Goal: Task Accomplishment & Management: Use online tool/utility

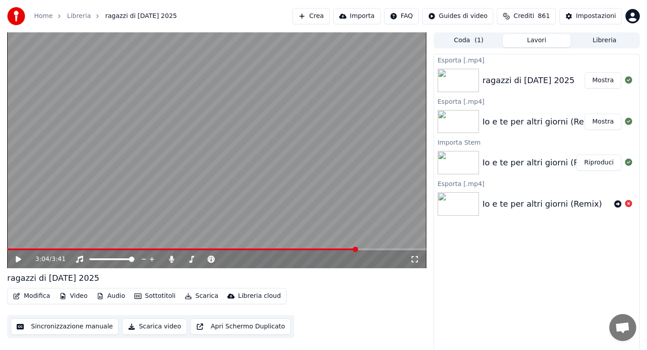
click at [46, 18] on link "Home" at bounding box center [43, 16] width 18 height 9
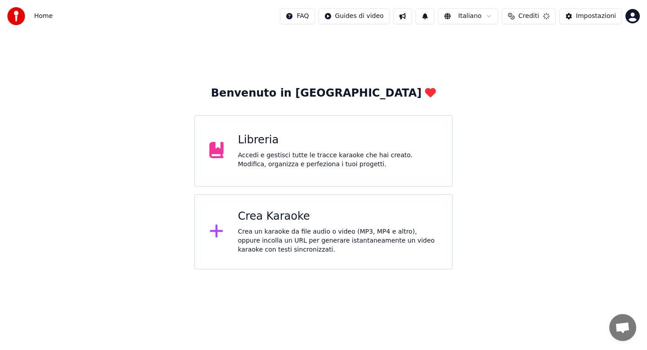
click at [271, 238] on div "Crea un karaoke da file audio o video (MP3, MP4 e altro), oppure incolla un URL…" at bounding box center [338, 240] width 200 height 27
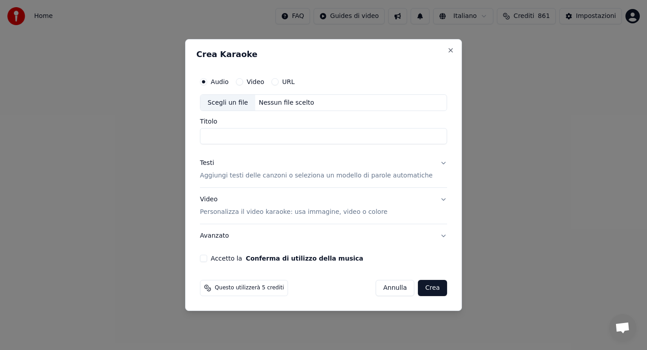
click at [239, 103] on div "Scegli un file" at bounding box center [227, 103] width 55 height 16
type input "**********"
click at [436, 162] on button "Testi Aggiungi testi delle canzoni o seleziona un modello di parole automatiche" at bounding box center [323, 170] width 247 height 36
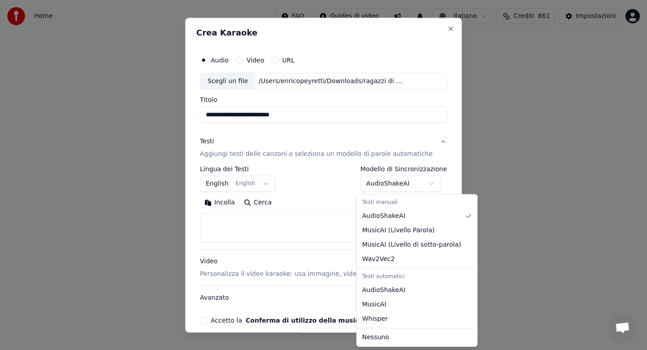
click at [403, 186] on body "**********" at bounding box center [323, 135] width 647 height 270
select select "**********"
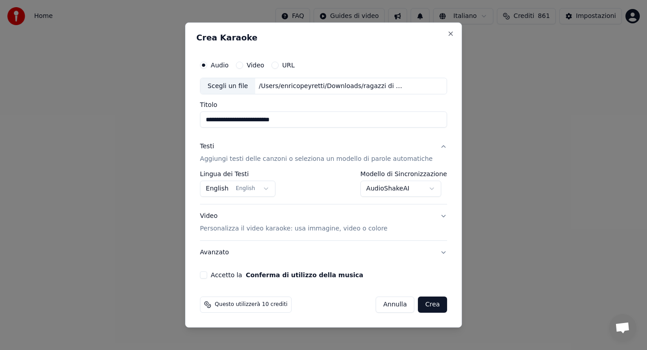
click at [421, 305] on button "Crea" at bounding box center [432, 305] width 29 height 16
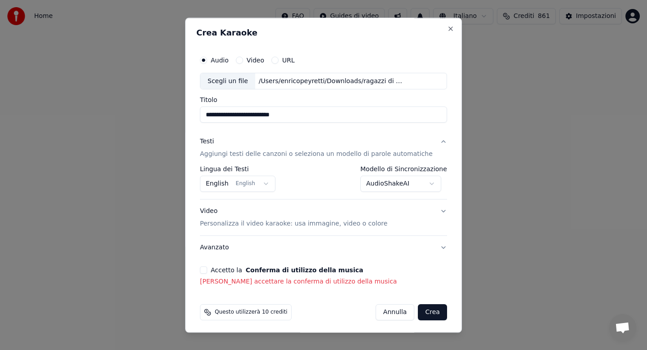
click at [207, 271] on button "Accetto la Conferma di utilizzo della musica" at bounding box center [203, 270] width 7 height 7
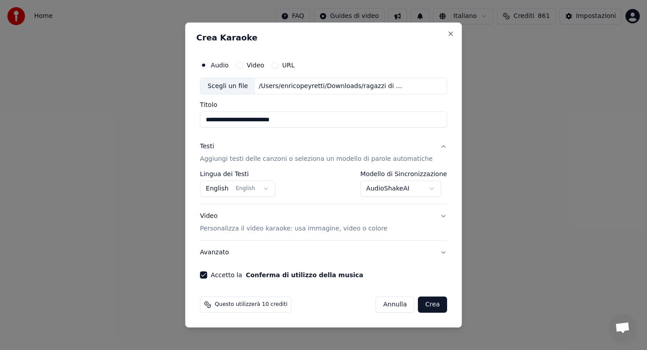
click at [424, 302] on button "Crea" at bounding box center [432, 305] width 29 height 16
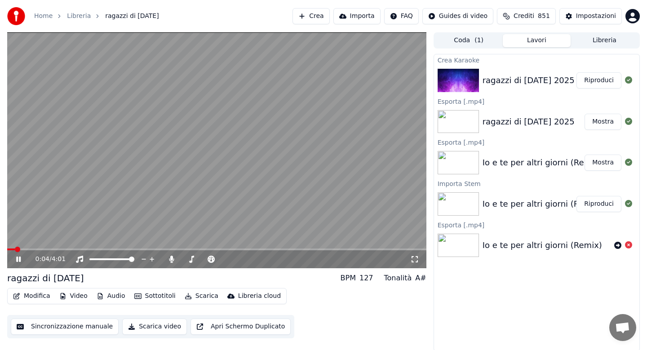
click at [18, 261] on icon at bounding box center [24, 259] width 21 height 7
click at [18, 258] on icon at bounding box center [18, 259] width 5 height 6
click at [109, 297] on button "Audio" at bounding box center [111, 296] width 36 height 13
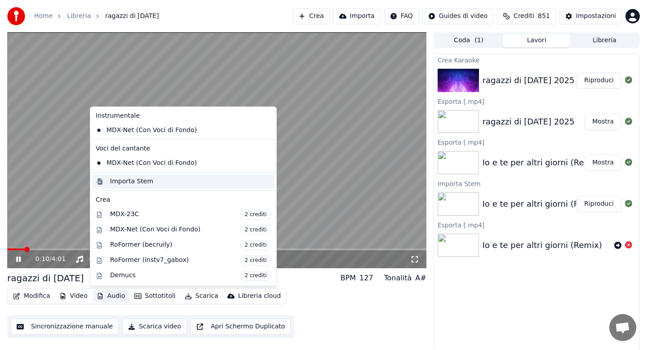
click at [132, 181] on div "Importa Stem" at bounding box center [131, 181] width 43 height 9
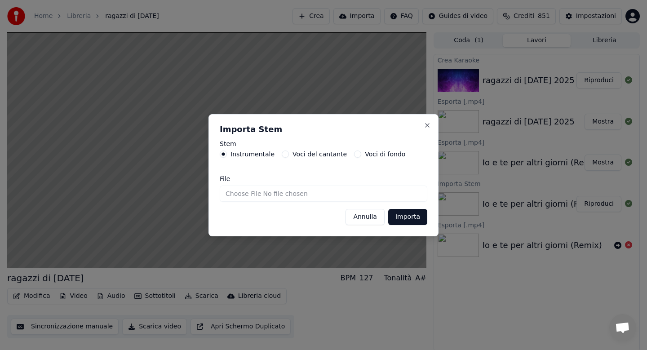
click at [239, 194] on input "File" at bounding box center [324, 194] width 208 height 16
type input "**********"
click at [405, 215] on button "Importa" at bounding box center [407, 217] width 39 height 16
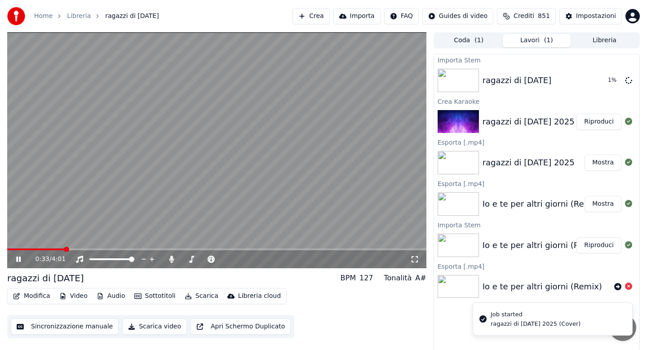
click at [171, 264] on div "0:33 / 4:01" at bounding box center [216, 259] width 419 height 18
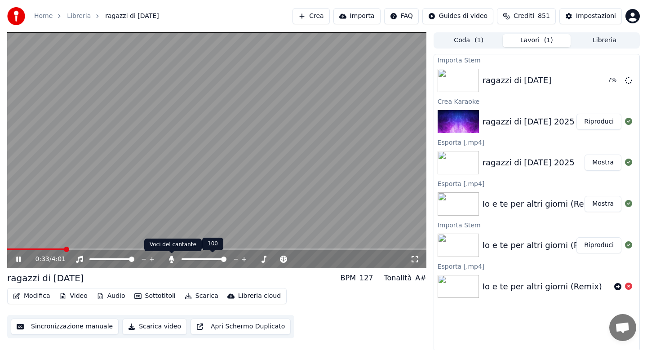
click at [171, 259] on icon at bounding box center [171, 259] width 5 height 7
click at [171, 259] on icon at bounding box center [171, 259] width 9 height 7
click at [32, 295] on button "Modifica" at bounding box center [31, 296] width 44 height 13
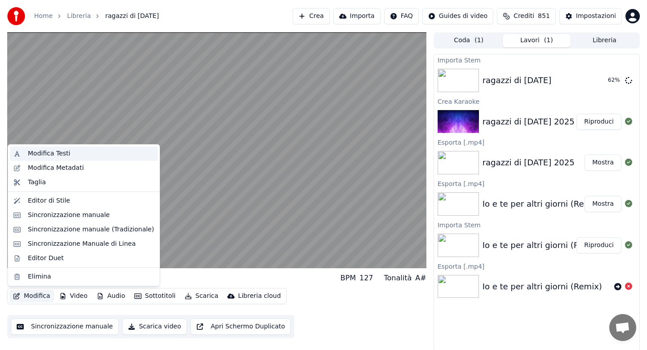
click at [59, 152] on div "Modifica Testi" at bounding box center [49, 153] width 42 height 9
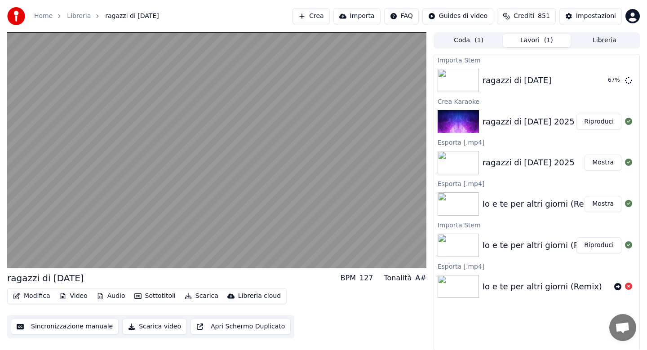
click at [35, 248] on video at bounding box center [216, 150] width 419 height 236
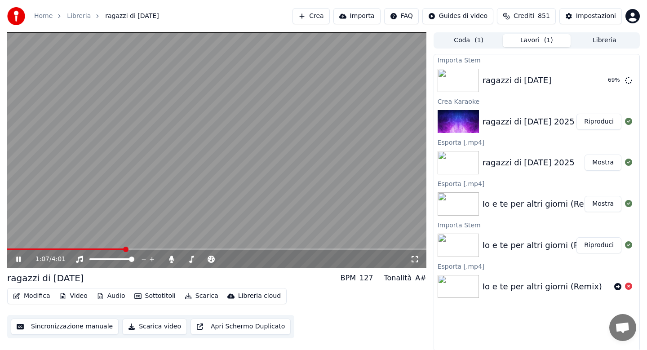
click at [40, 211] on video at bounding box center [216, 150] width 419 height 236
click at [11, 248] on span at bounding box center [65, 249] width 117 height 2
click at [29, 296] on button "Modifica" at bounding box center [31, 296] width 44 height 13
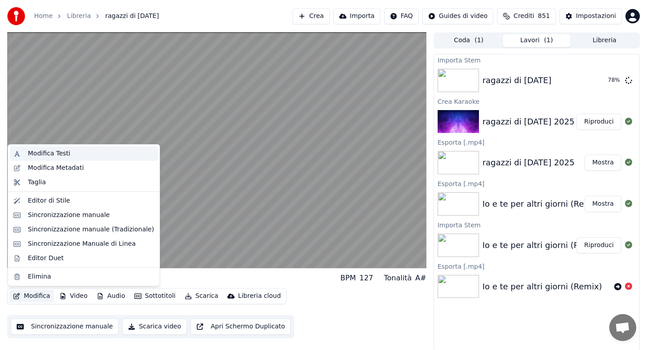
click at [52, 153] on div "Modifica Testi" at bounding box center [49, 153] width 42 height 9
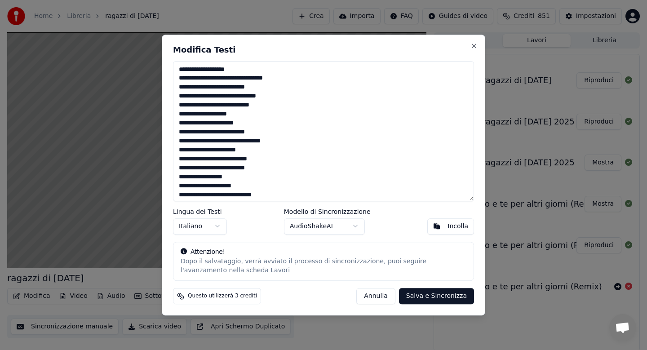
click at [189, 88] on textarea at bounding box center [323, 131] width 301 height 140
click at [181, 87] on textarea at bounding box center [323, 131] width 301 height 140
type textarea "**********"
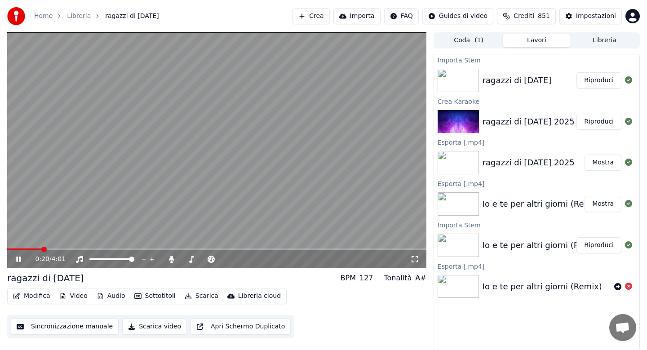
click at [42, 248] on span at bounding box center [24, 249] width 35 height 2
click at [33, 248] on span at bounding box center [24, 249] width 35 height 2
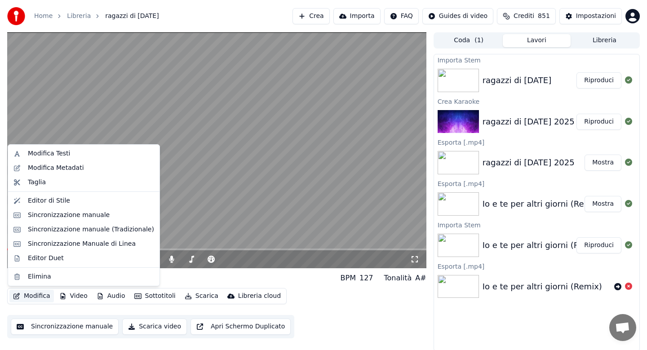
click at [34, 294] on button "Modifica" at bounding box center [31, 296] width 44 height 13
click at [68, 151] on div "Modifica Testi" at bounding box center [49, 153] width 42 height 9
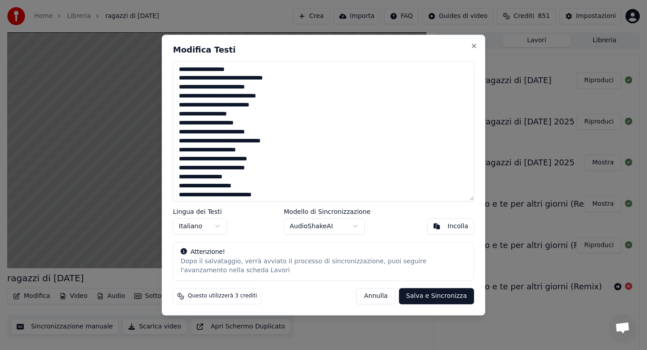
click at [238, 69] on textarea at bounding box center [323, 131] width 301 height 140
click at [191, 79] on textarea at bounding box center [323, 131] width 301 height 140
click at [189, 86] on textarea at bounding box center [323, 131] width 301 height 140
click at [288, 143] on textarea at bounding box center [323, 131] width 301 height 140
click at [264, 150] on textarea at bounding box center [323, 131] width 301 height 140
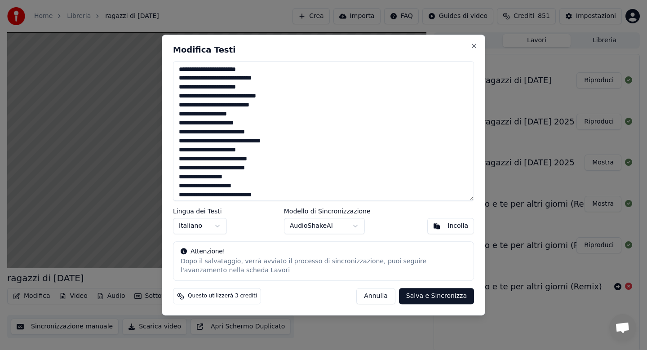
click at [244, 174] on textarea at bounding box center [323, 131] width 301 height 140
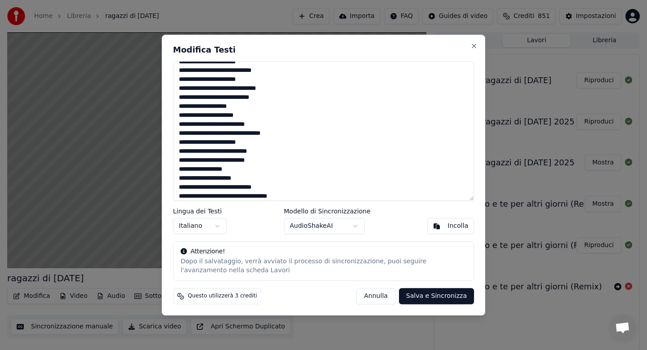
scroll to position [82, 0]
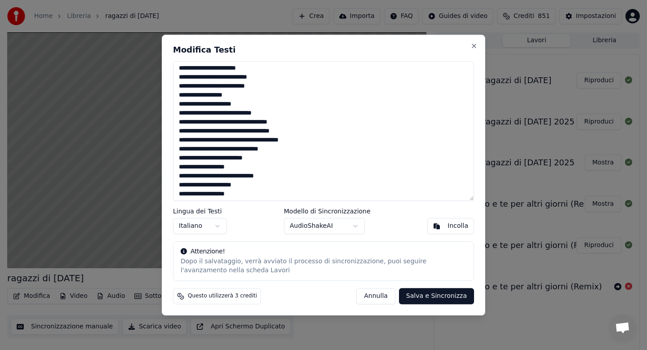
click at [191, 113] on textarea at bounding box center [323, 131] width 301 height 140
click at [253, 104] on textarea at bounding box center [323, 131] width 301 height 140
click at [191, 115] on textarea at bounding box center [323, 131] width 301 height 140
click at [223, 132] on textarea at bounding box center [323, 131] width 301 height 140
click at [203, 139] on textarea at bounding box center [323, 131] width 301 height 140
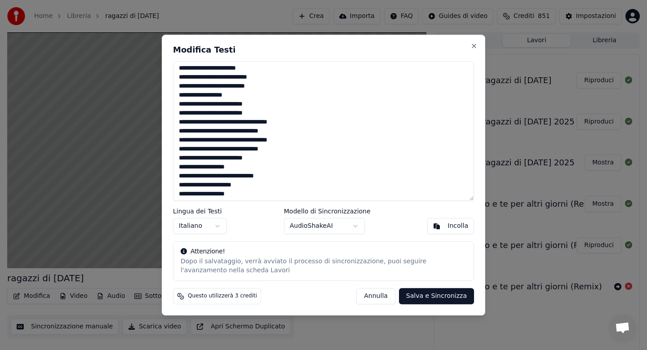
click at [284, 140] on textarea at bounding box center [323, 131] width 301 height 140
click at [264, 149] on textarea at bounding box center [323, 131] width 301 height 140
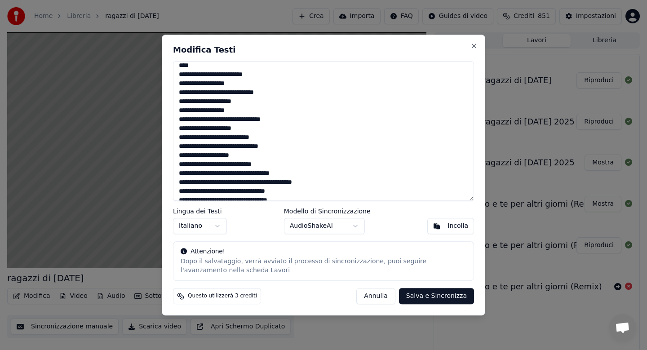
click at [281, 120] on textarea at bounding box center [323, 131] width 301 height 140
click at [298, 176] on textarea at bounding box center [323, 131] width 301 height 140
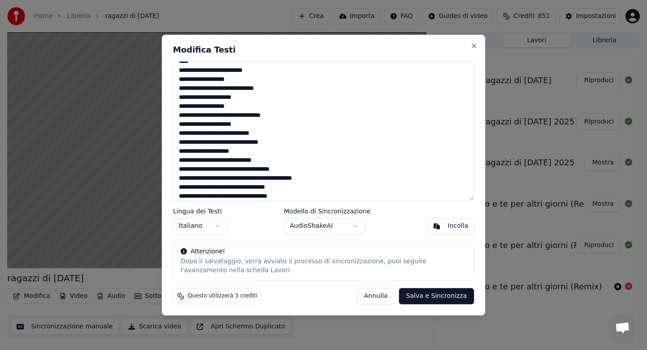
click at [253, 179] on textarea at bounding box center [323, 131] width 301 height 140
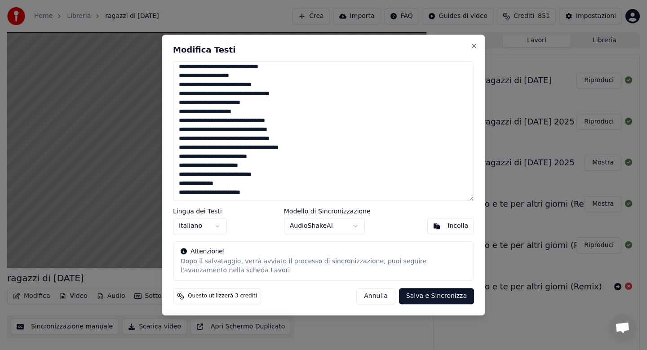
click at [257, 165] on textarea at bounding box center [323, 131] width 301 height 140
click at [254, 162] on textarea at bounding box center [323, 131] width 301 height 140
drag, startPoint x: 253, startPoint y: 167, endPoint x: 175, endPoint y: 169, distance: 77.8
click at [174, 169] on textarea at bounding box center [323, 131] width 301 height 140
drag, startPoint x: 224, startPoint y: 175, endPoint x: 177, endPoint y: 173, distance: 46.8
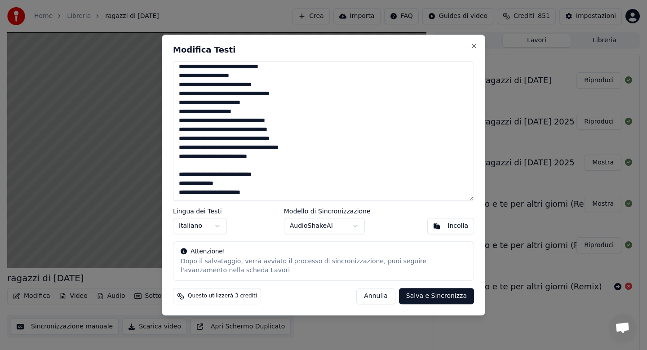
click at [177, 173] on textarea at bounding box center [323, 131] width 301 height 140
click at [182, 176] on textarea at bounding box center [323, 131] width 301 height 140
type textarea "**********"
click at [424, 295] on button "Salva e Sincronizza" at bounding box center [436, 296] width 75 height 16
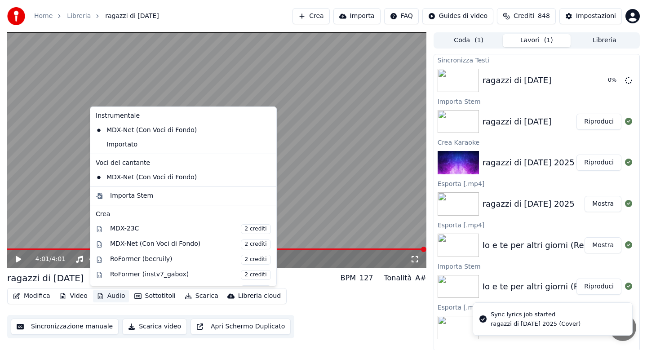
click at [110, 293] on button "Audio" at bounding box center [111, 296] width 36 height 13
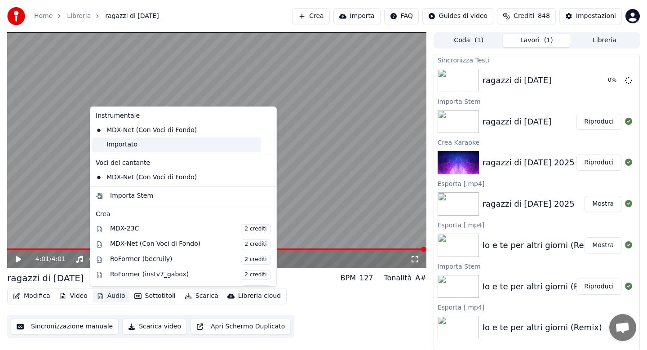
click at [130, 147] on div "Importato" at bounding box center [176, 144] width 169 height 14
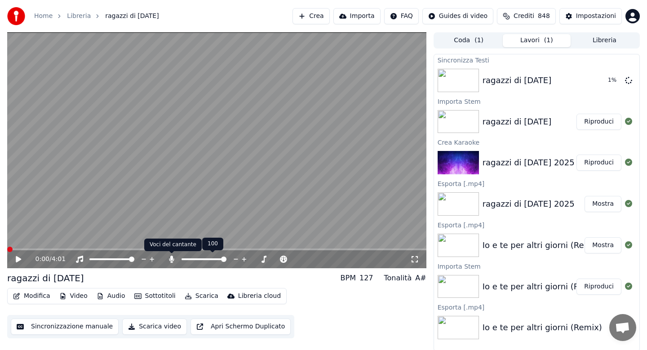
click at [169, 258] on icon at bounding box center [171, 259] width 9 height 7
click at [28, 297] on button "Modifica" at bounding box center [31, 296] width 44 height 13
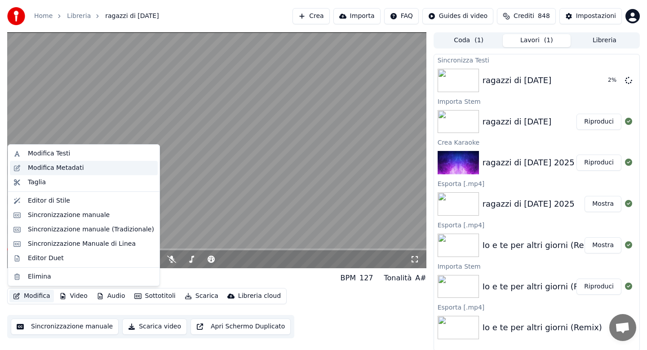
click at [52, 168] on div "Modifica Metadati" at bounding box center [56, 168] width 56 height 9
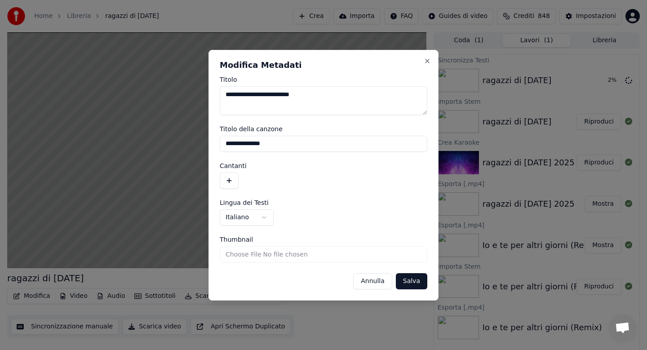
click at [313, 96] on textarea "**********" at bounding box center [324, 100] width 208 height 29
type textarea "**********"
click at [416, 284] on button "Salva" at bounding box center [411, 281] width 31 height 16
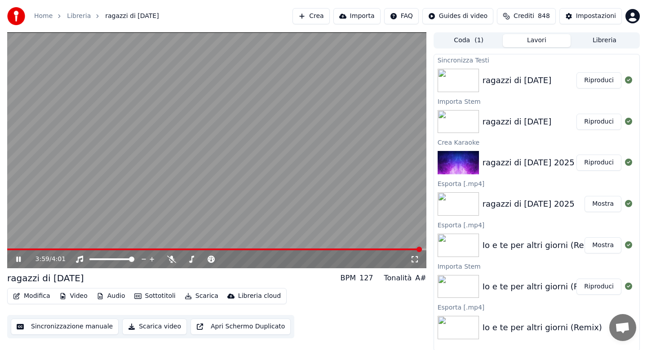
click at [198, 299] on button "Scarica" at bounding box center [201, 296] width 41 height 13
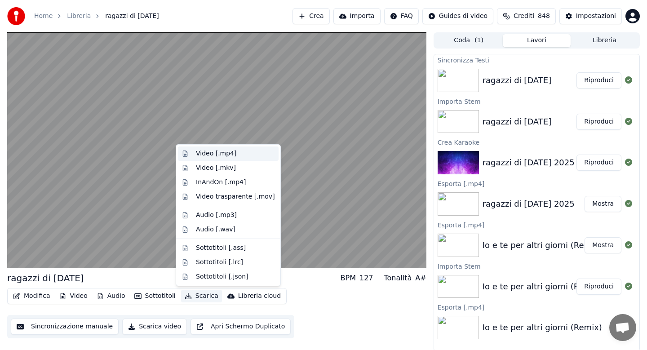
click at [213, 156] on div "Video [.mp4]" at bounding box center [216, 153] width 40 height 9
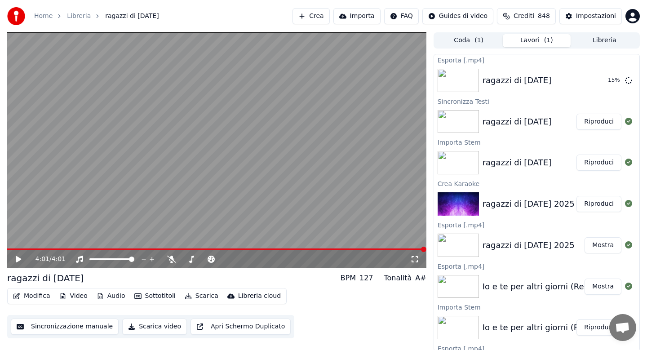
click at [602, 44] on button "Libreria" at bounding box center [605, 40] width 68 height 13
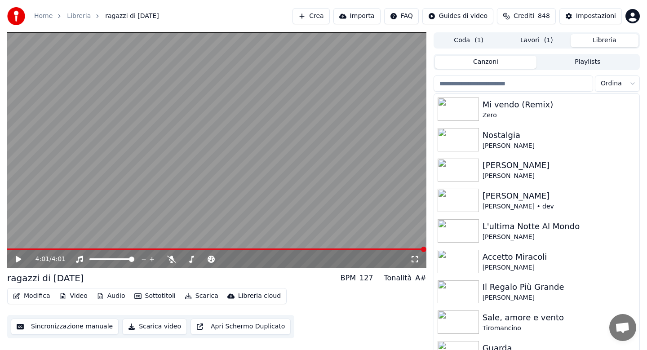
click at [510, 87] on input "search" at bounding box center [514, 83] width 160 height 16
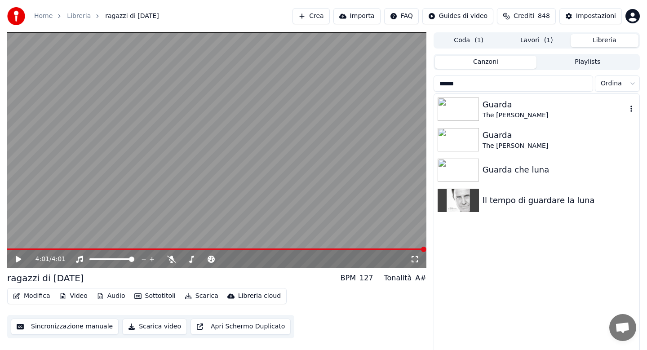
type input "******"
click at [508, 108] on div "Guarda" at bounding box center [555, 104] width 144 height 13
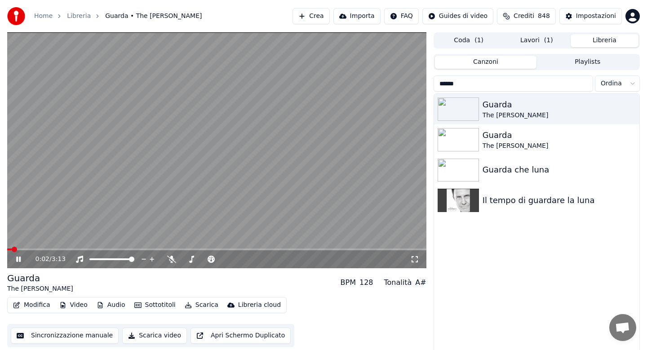
click at [53, 248] on video at bounding box center [216, 150] width 419 height 236
click at [51, 249] on span at bounding box center [216, 249] width 419 height 2
click at [21, 259] on icon at bounding box center [18, 259] width 5 height 6
click at [96, 248] on span at bounding box center [216, 249] width 419 height 2
click at [20, 259] on icon at bounding box center [18, 259] width 4 height 5
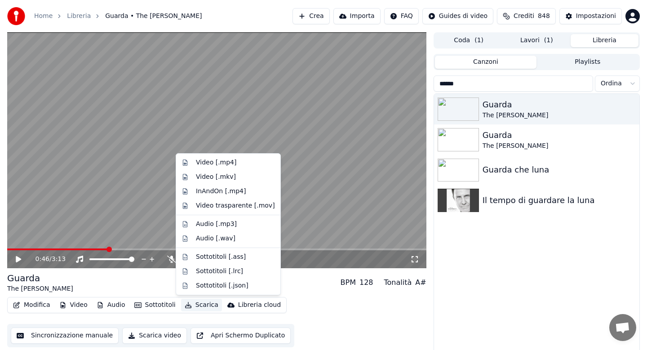
click at [208, 306] on button "Scarica" at bounding box center [201, 305] width 41 height 13
click at [217, 161] on div "Video [.mp4]" at bounding box center [216, 162] width 40 height 9
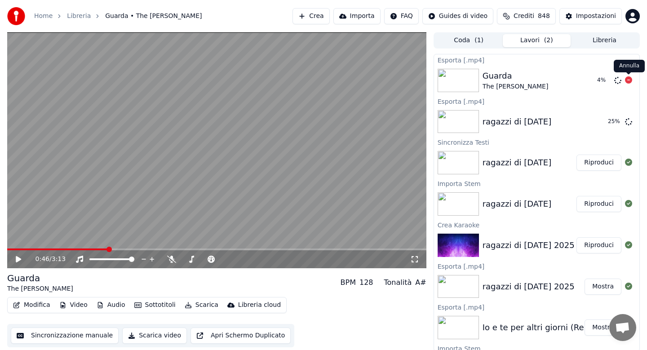
click at [627, 65] on div "[PERSON_NAME]" at bounding box center [629, 66] width 31 height 13
click at [629, 80] on icon at bounding box center [628, 79] width 7 height 7
